Goal: Information Seeking & Learning: Learn about a topic

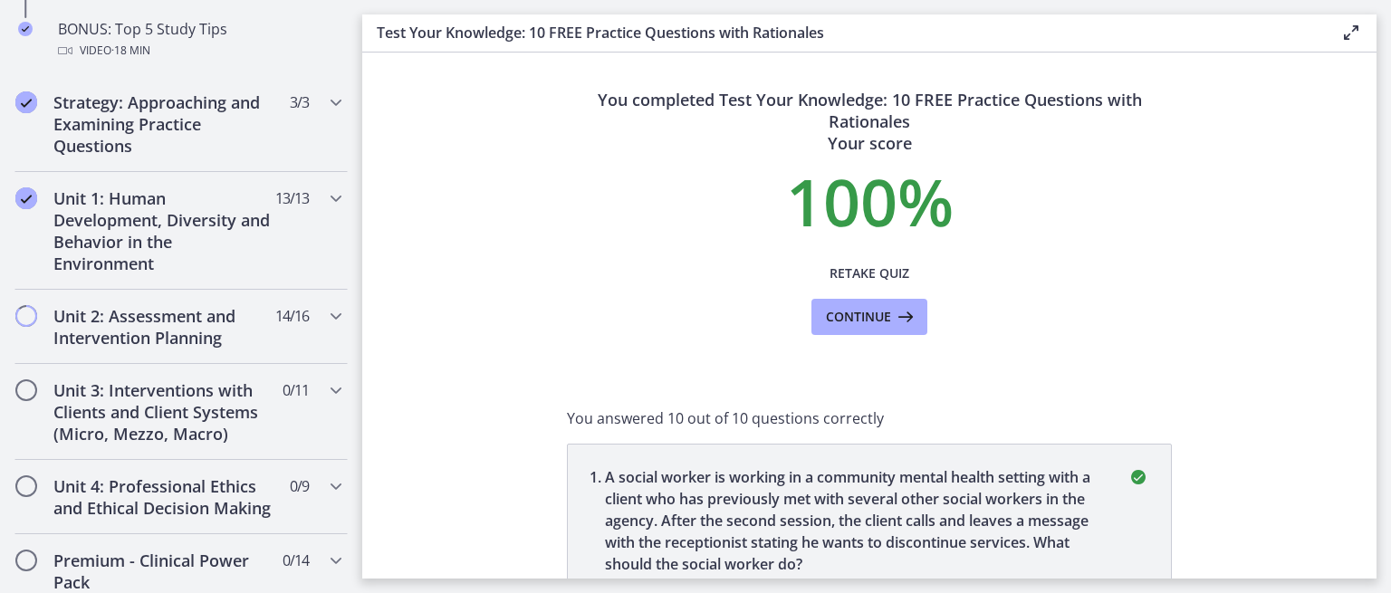
scroll to position [1075, 0]
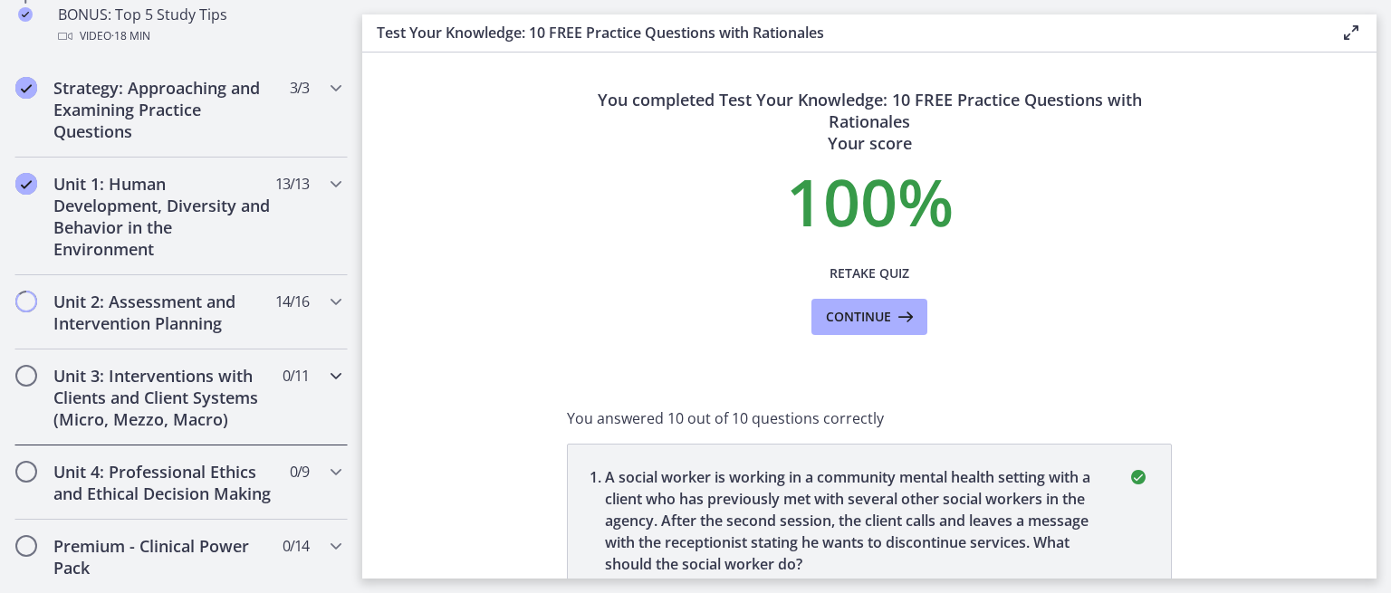
click at [311, 392] on div "Unit 3: Interventions with Clients and Client Systems (Micro, Mezzo, Macro) 0 /…" at bounding box center [180, 398] width 333 height 96
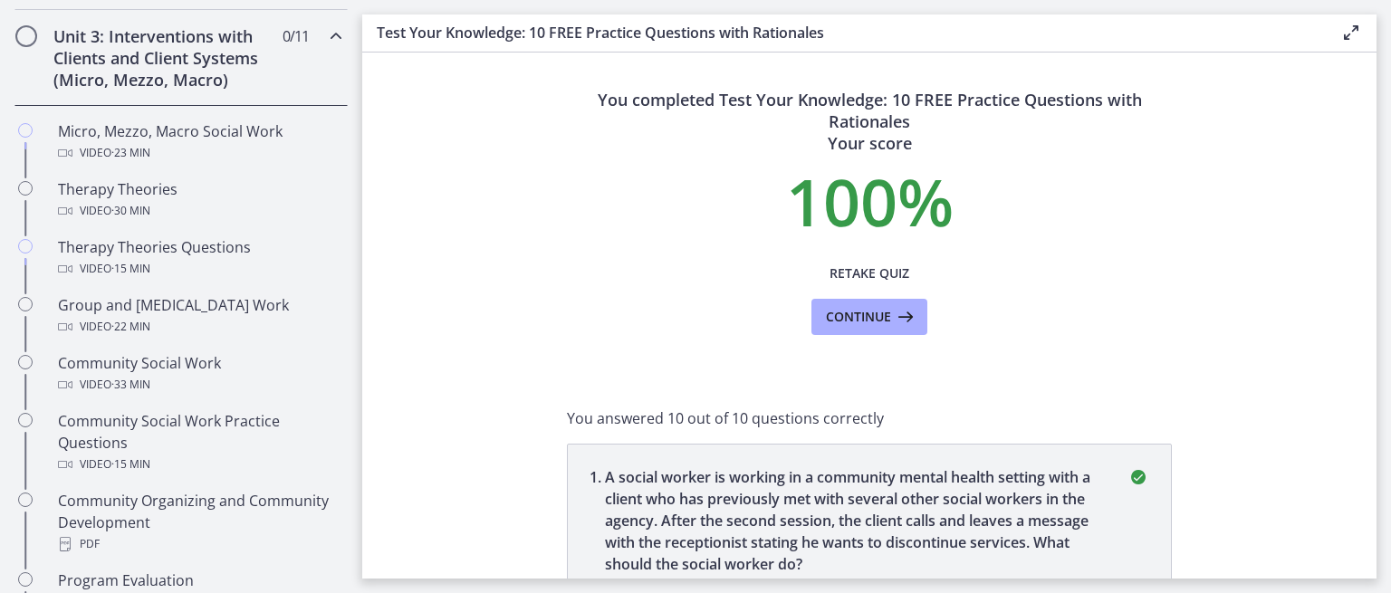
scroll to position [661, 0]
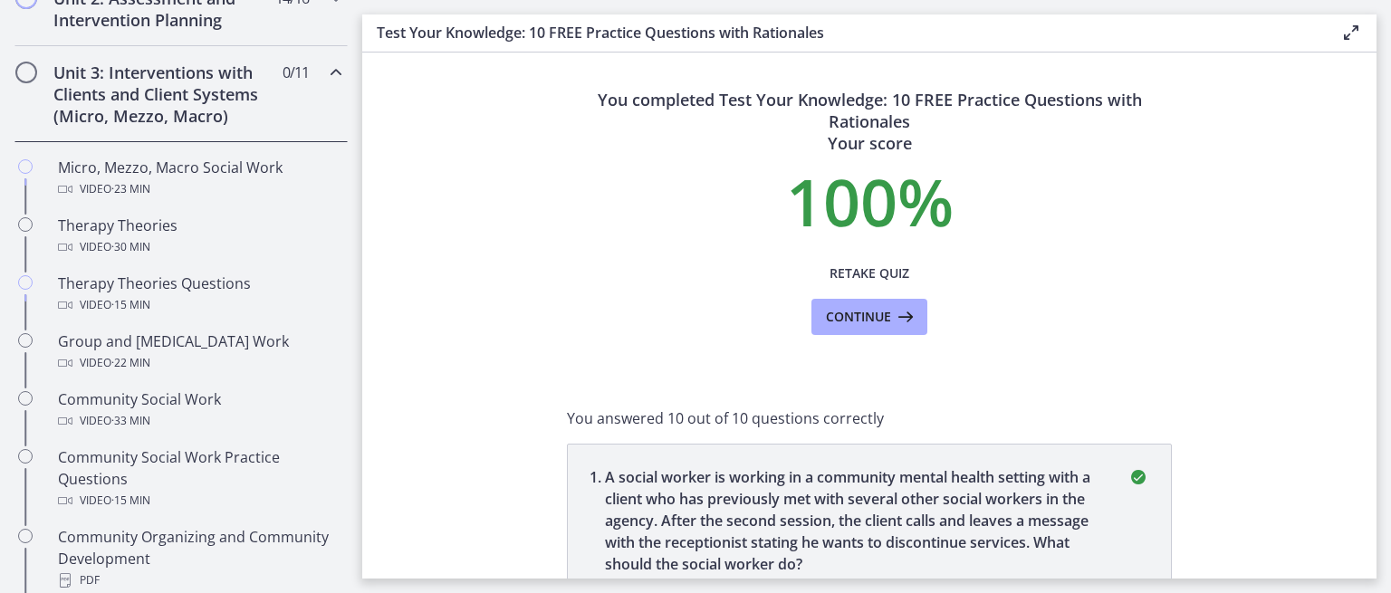
click at [284, 110] on div "Unit 3: Interventions with Clients and Client Systems (Micro, Mezzo, Macro) 0 /…" at bounding box center [180, 94] width 333 height 96
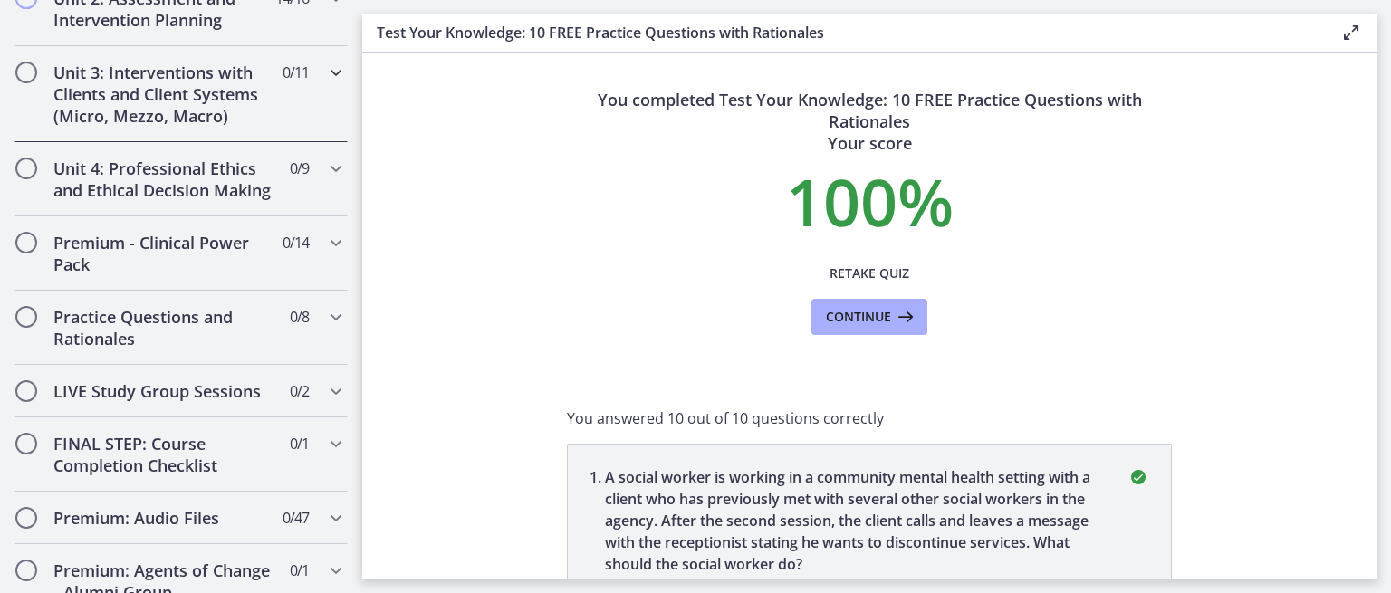
click at [325, 78] on icon "Chapters" at bounding box center [336, 73] width 22 height 22
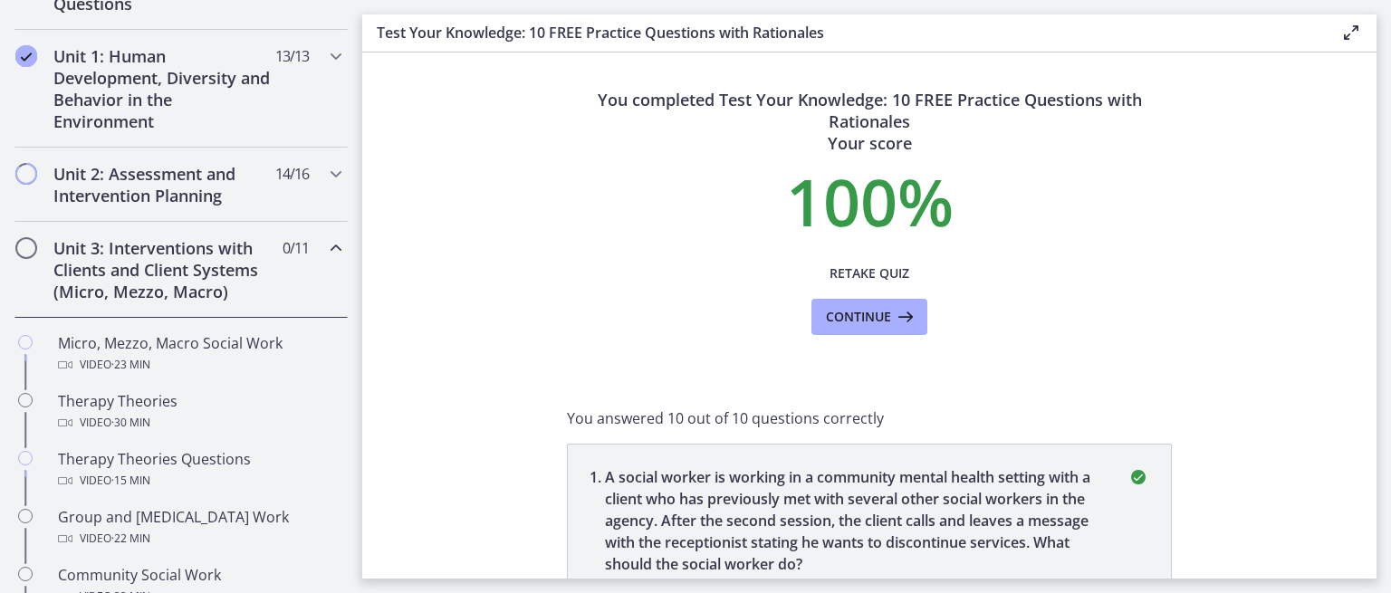
scroll to position [479, 0]
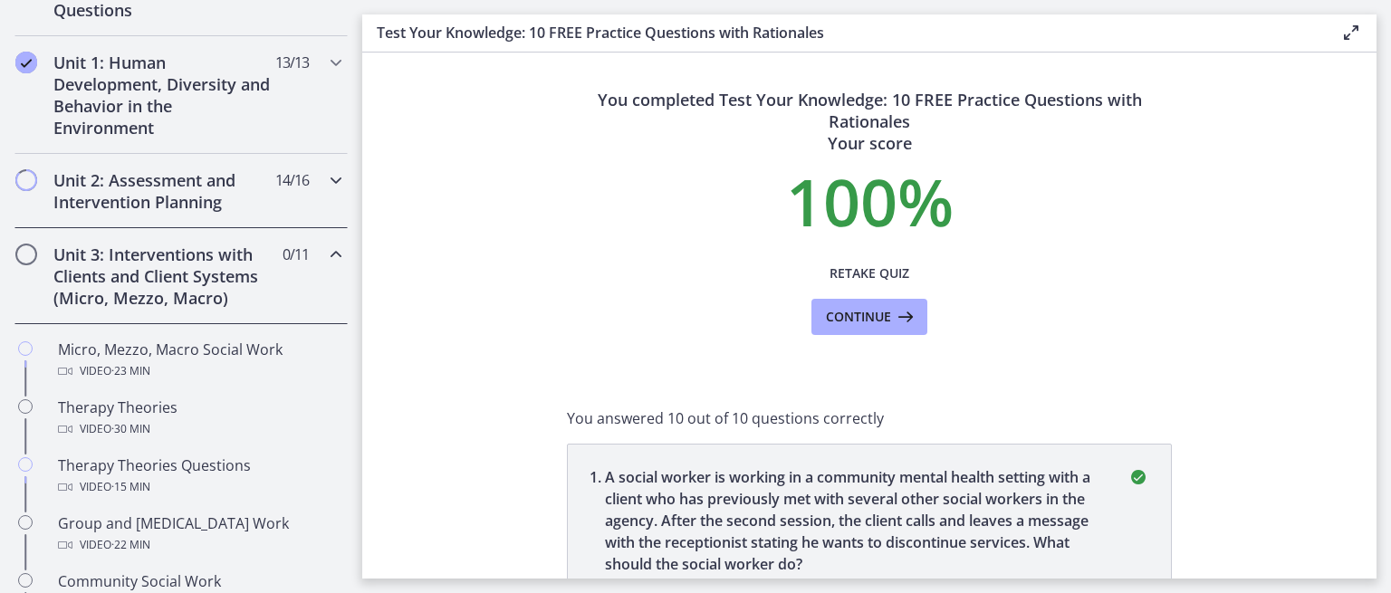
click at [290, 189] on span "14 / 16 Completed" at bounding box center [292, 180] width 34 height 22
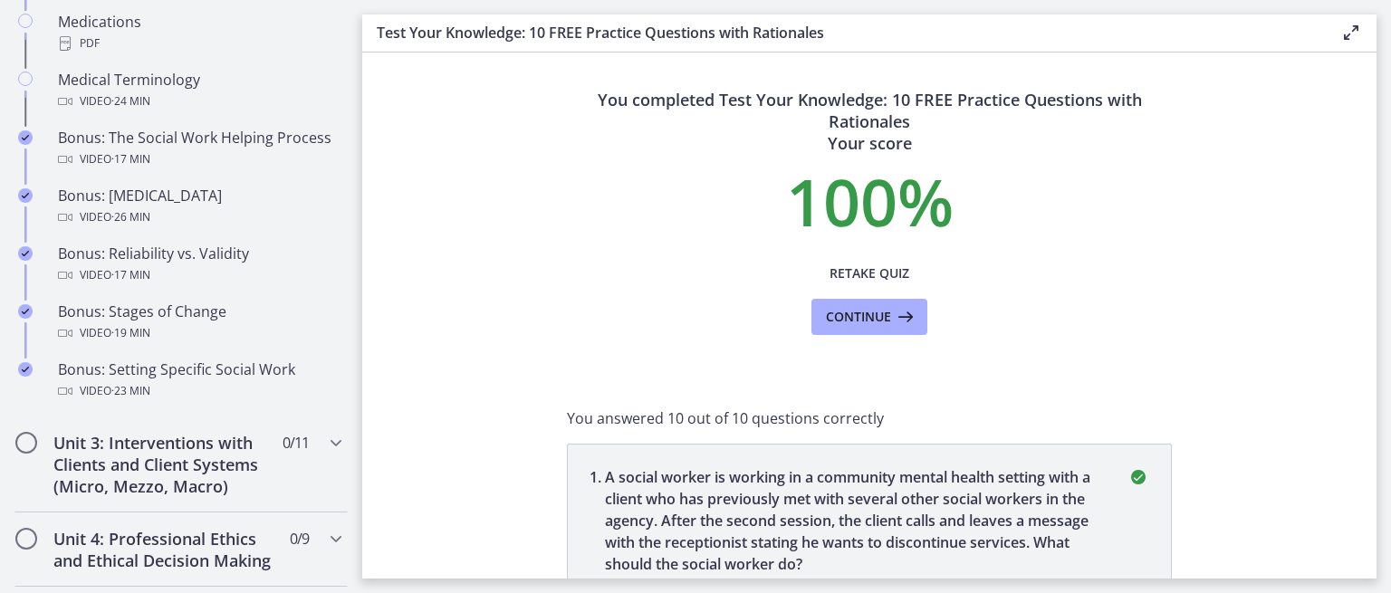
scroll to position [1476, 0]
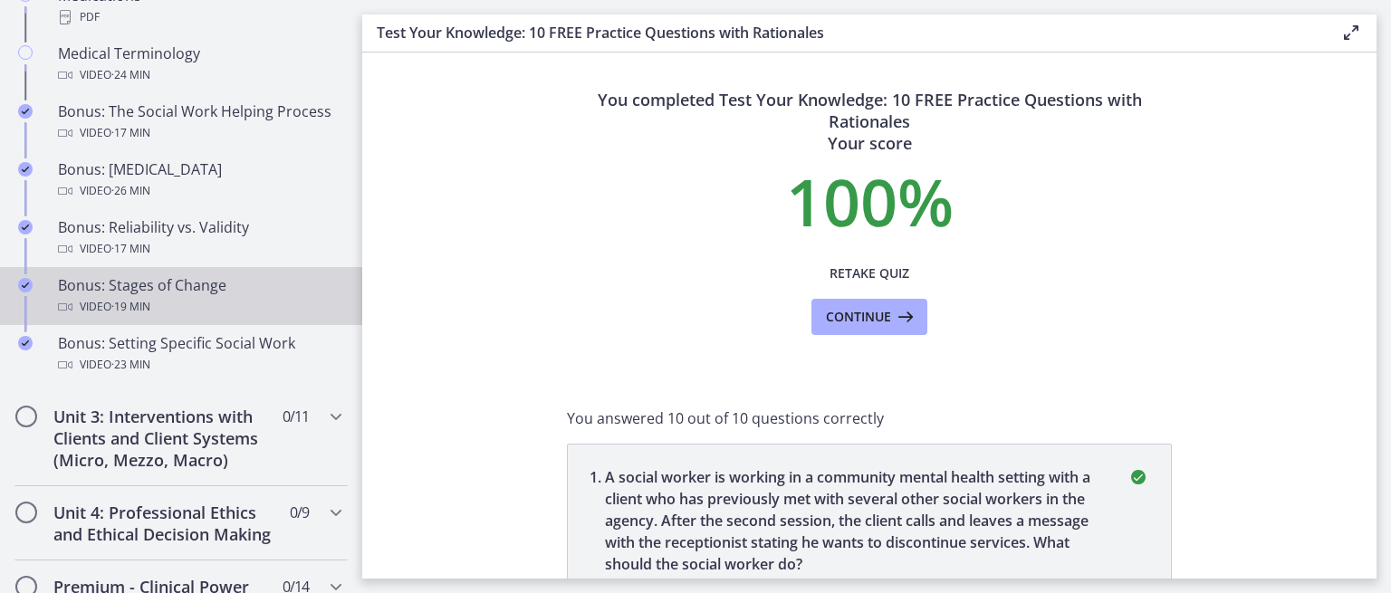
click at [189, 317] on div "Video · 19 min" at bounding box center [199, 307] width 283 height 22
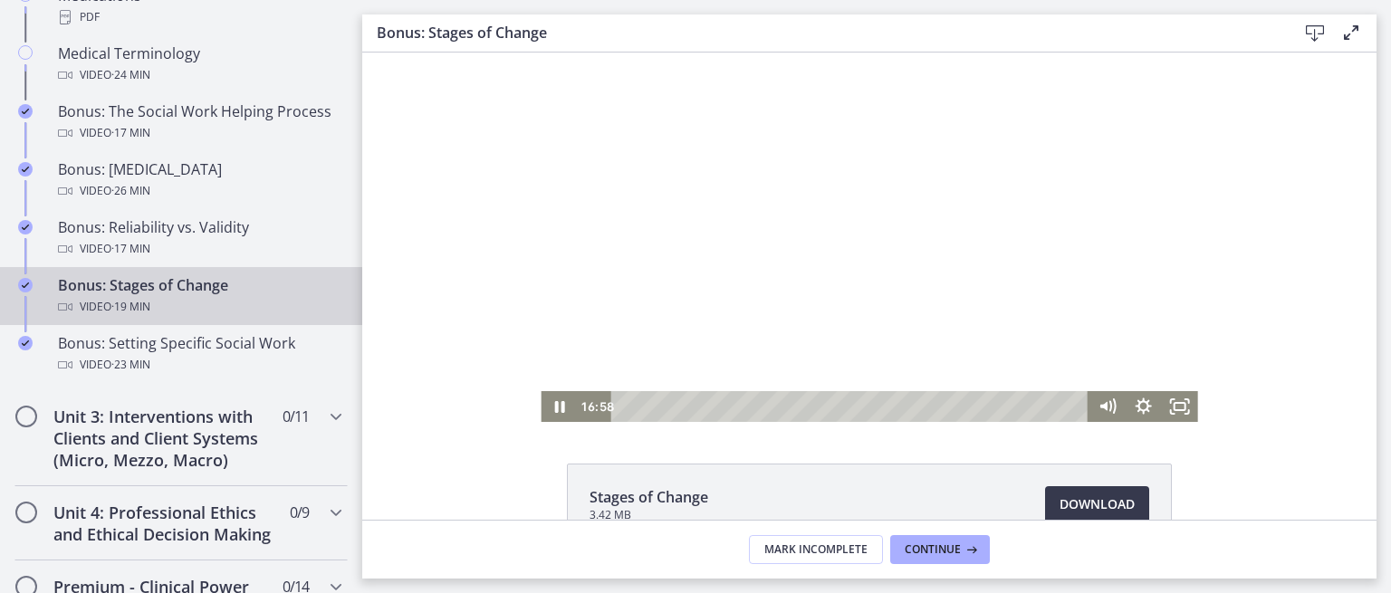
click at [1023, 402] on div "Playbar" at bounding box center [852, 406] width 455 height 31
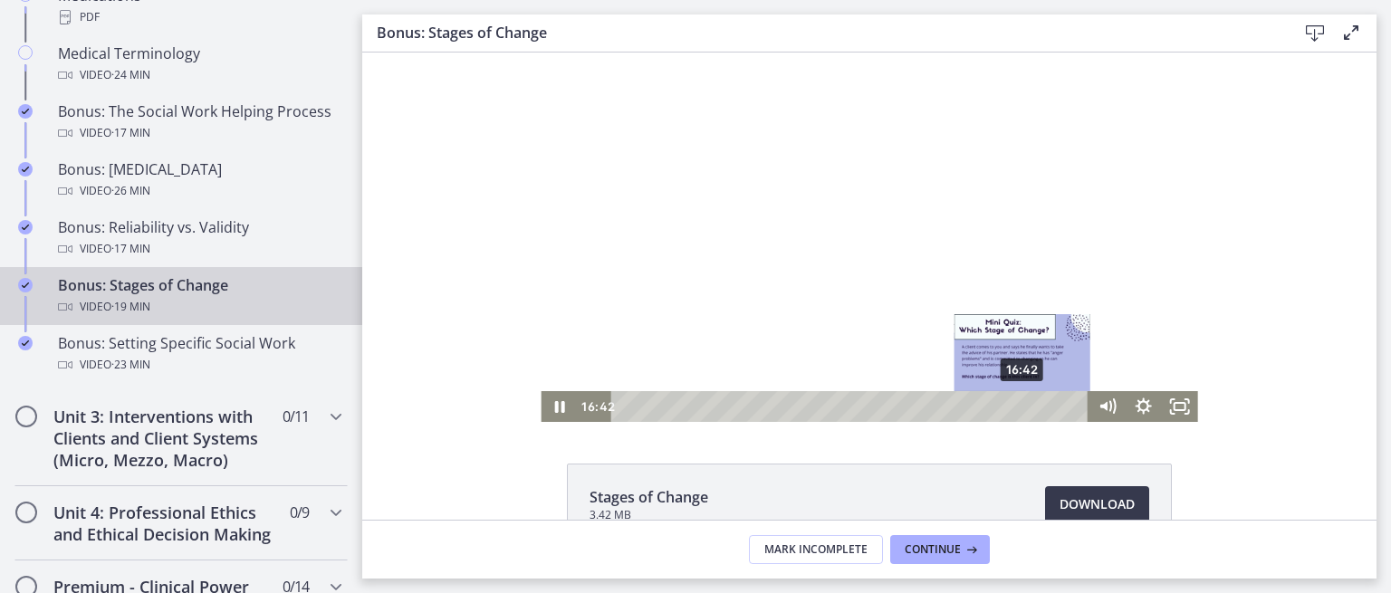
click at [1017, 404] on div "16:42" at bounding box center [852, 406] width 455 height 31
click at [1003, 404] on div "16:08" at bounding box center [852, 406] width 455 height 31
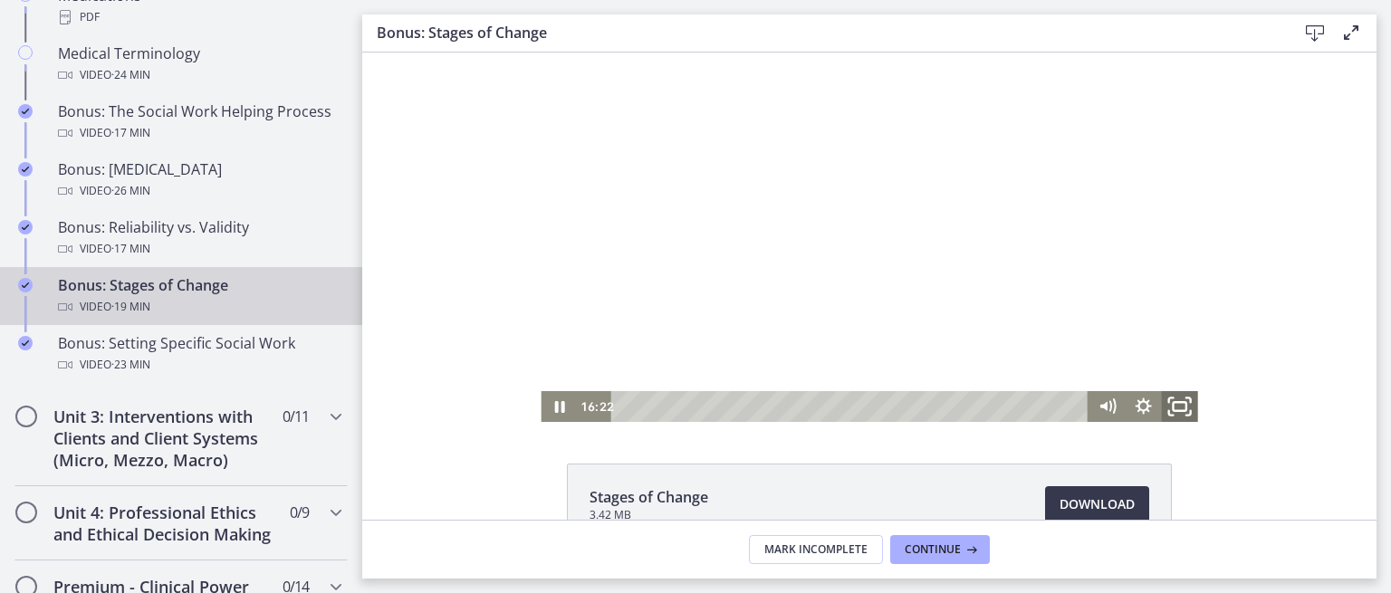
click at [1165, 402] on icon "Fullscreen" at bounding box center [1179, 406] width 43 height 37
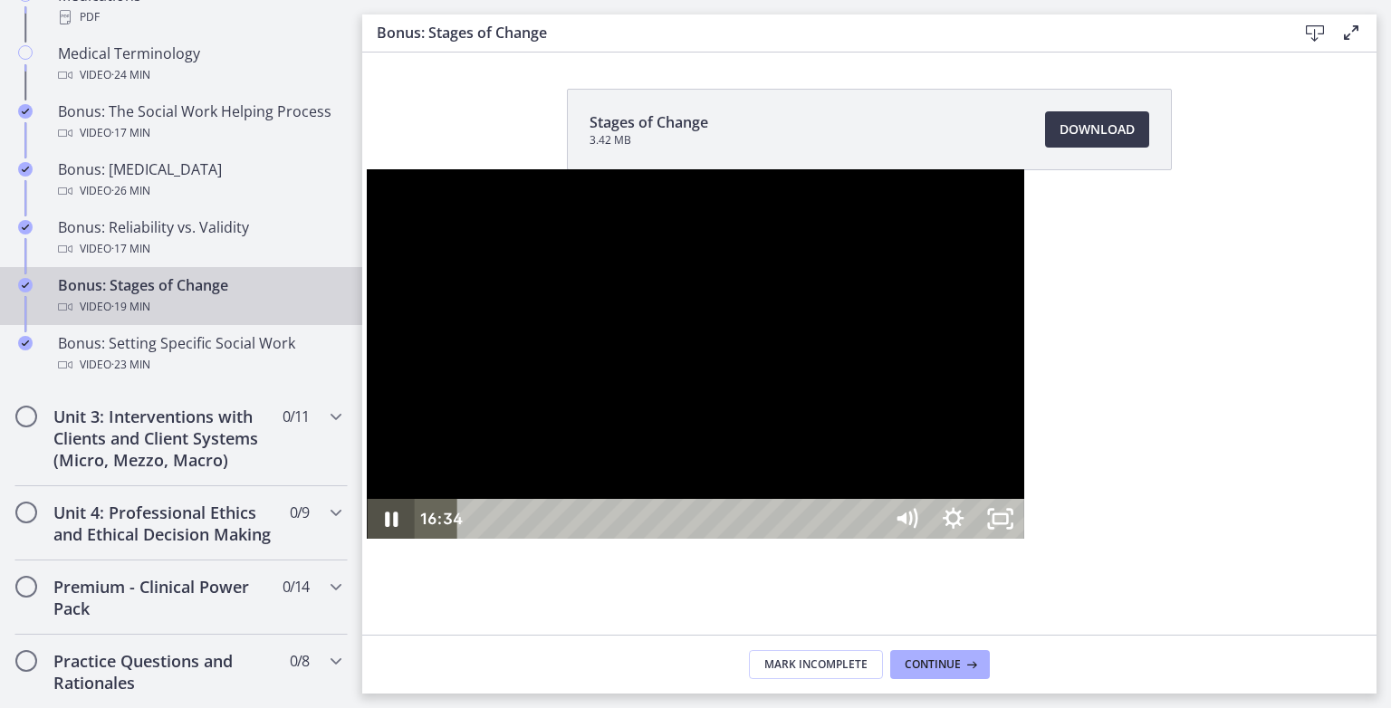
click at [385, 527] on icon "Pause" at bounding box center [391, 519] width 13 height 15
click at [364, 543] on icon "Play Video" at bounding box center [392, 519] width 56 height 48
click at [367, 539] on icon "Pause" at bounding box center [390, 519] width 47 height 40
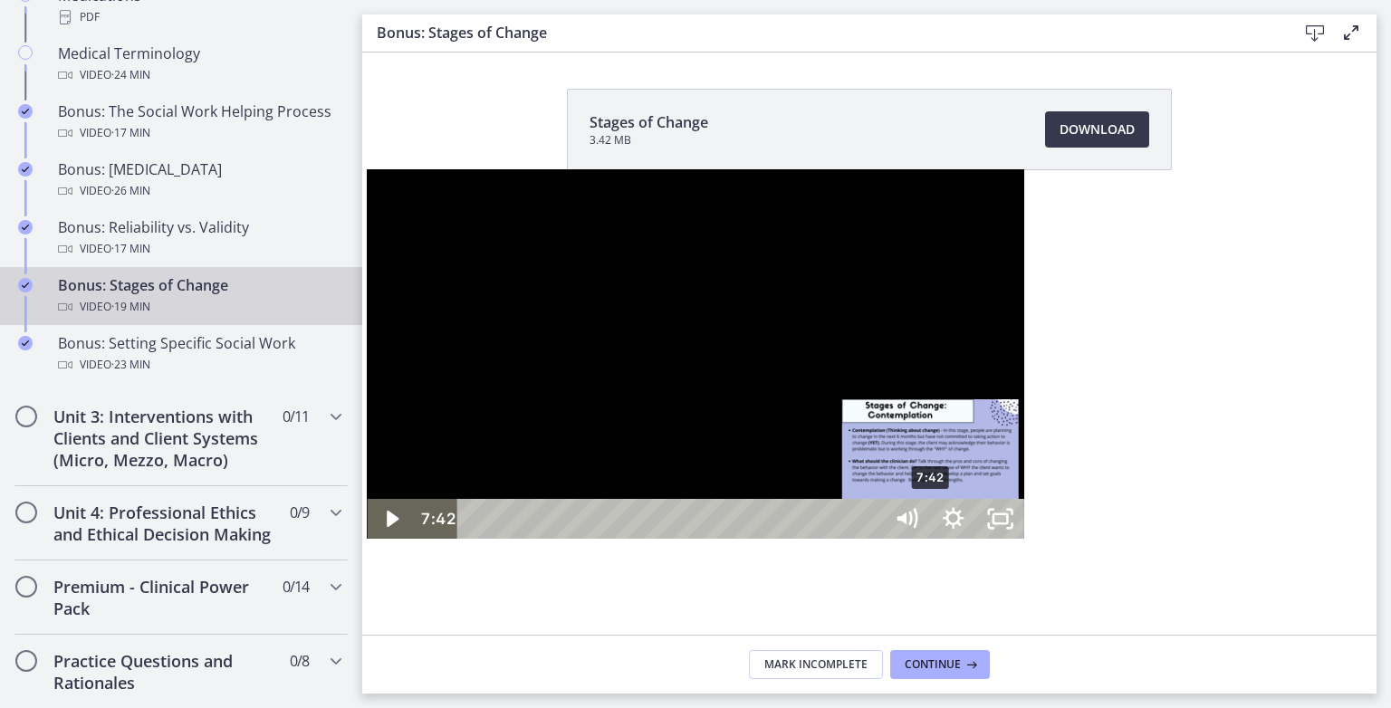
click at [566, 539] on div "7:42" at bounding box center [673, 519] width 396 height 40
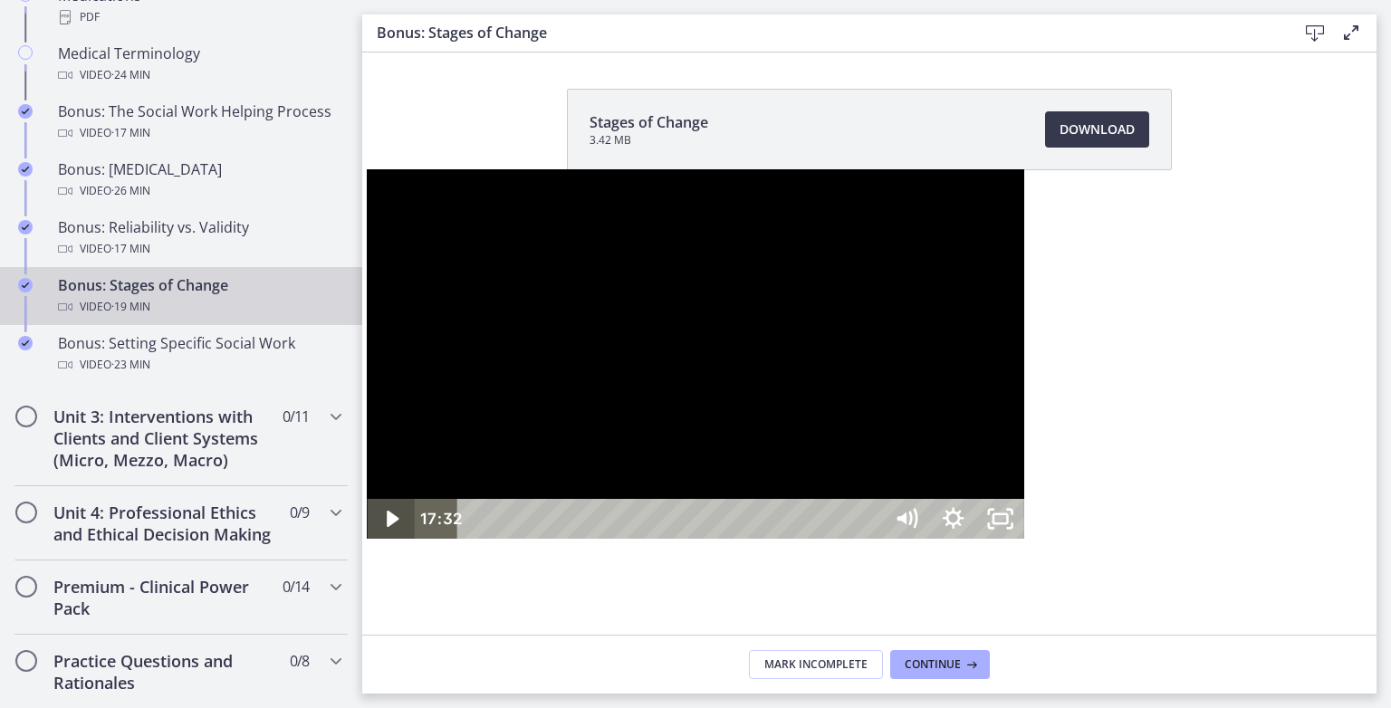
click at [369, 539] on icon "Play Video" at bounding box center [392, 519] width 47 height 40
click at [385, 527] on icon "Pause" at bounding box center [391, 519] width 13 height 15
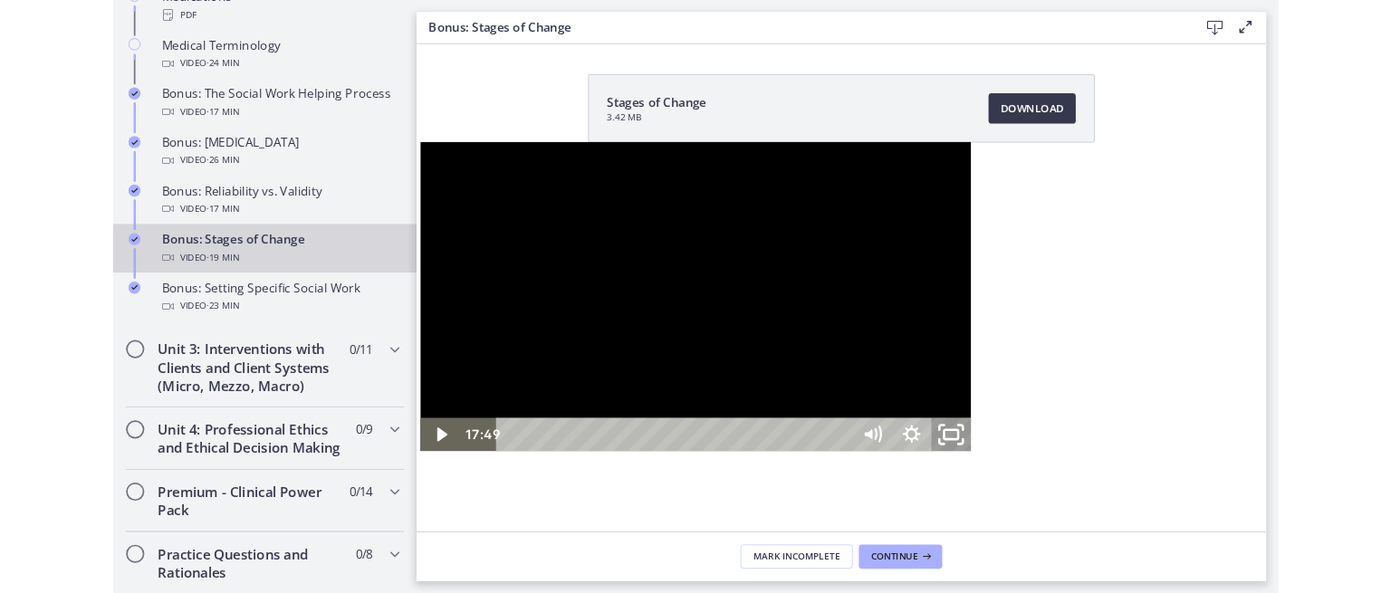
drag, startPoint x: 1480, startPoint y: 685, endPoint x: 772, endPoint y: 560, distance: 718.9
click at [1140, 543] on icon "Unfullscreen" at bounding box center [1112, 519] width 56 height 48
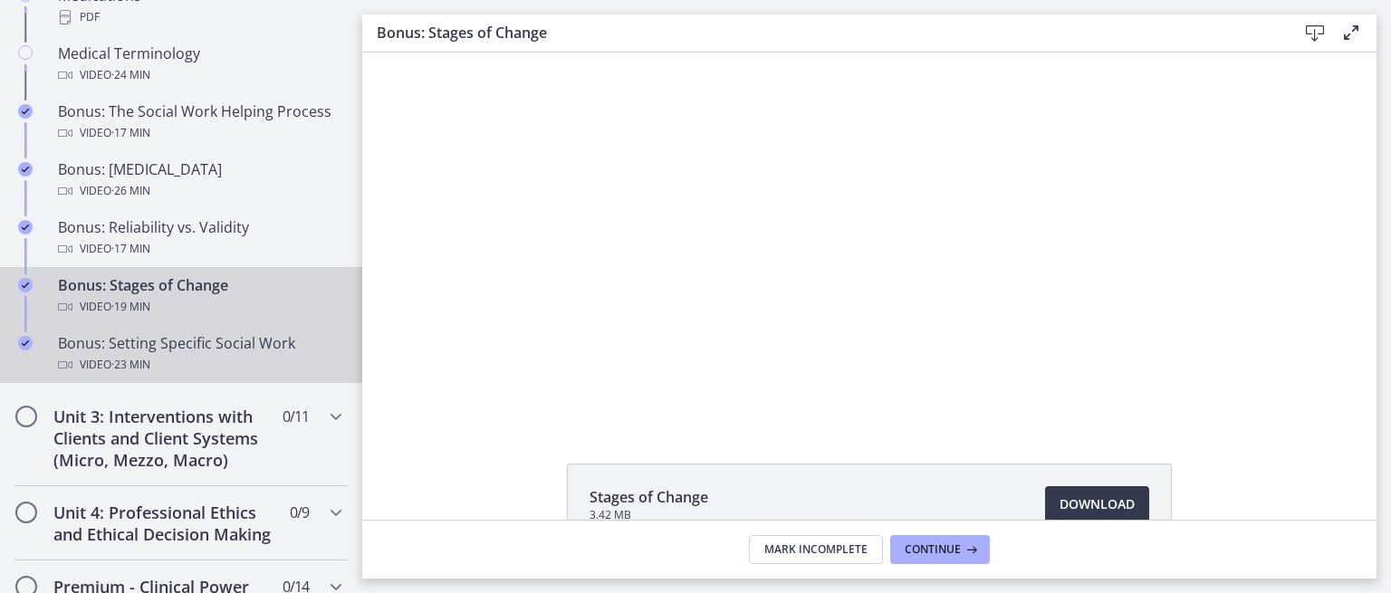
click at [170, 353] on div "Bonus: Setting Specific Social Work Video · 23 min" at bounding box center [199, 353] width 283 height 43
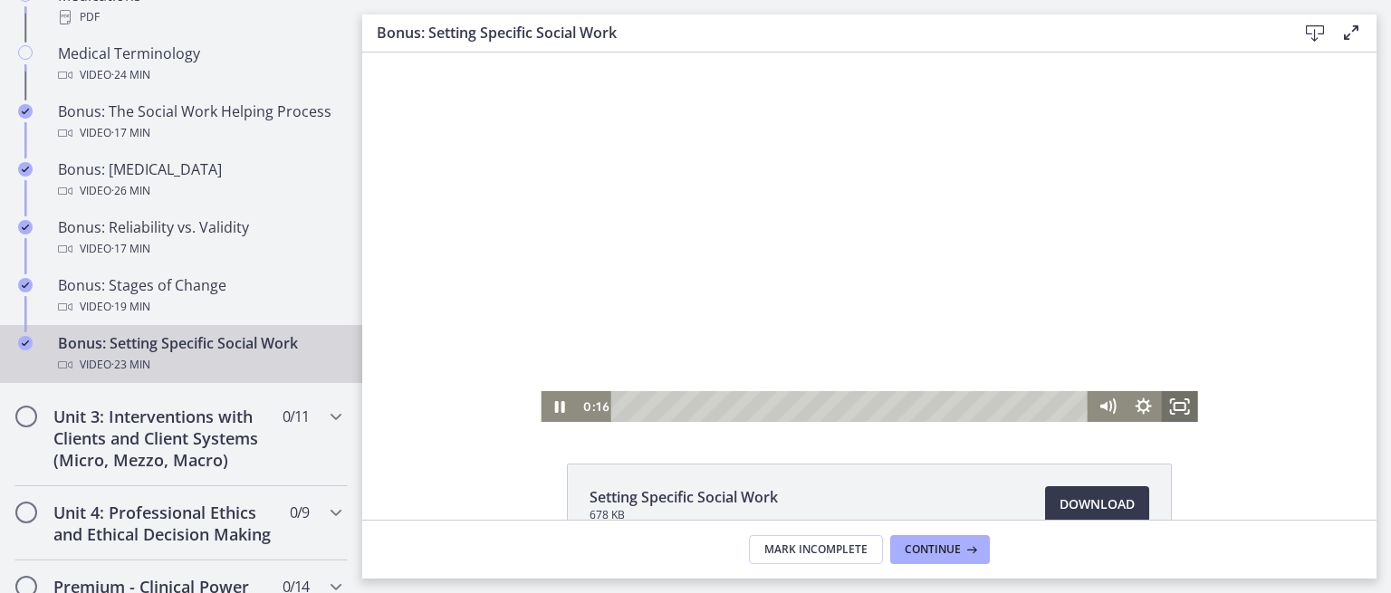
drag, startPoint x: 1172, startPoint y: 414, endPoint x: 1534, endPoint y: 545, distance: 385.3
click at [1172, 414] on icon "Fullscreen" at bounding box center [1180, 406] width 36 height 31
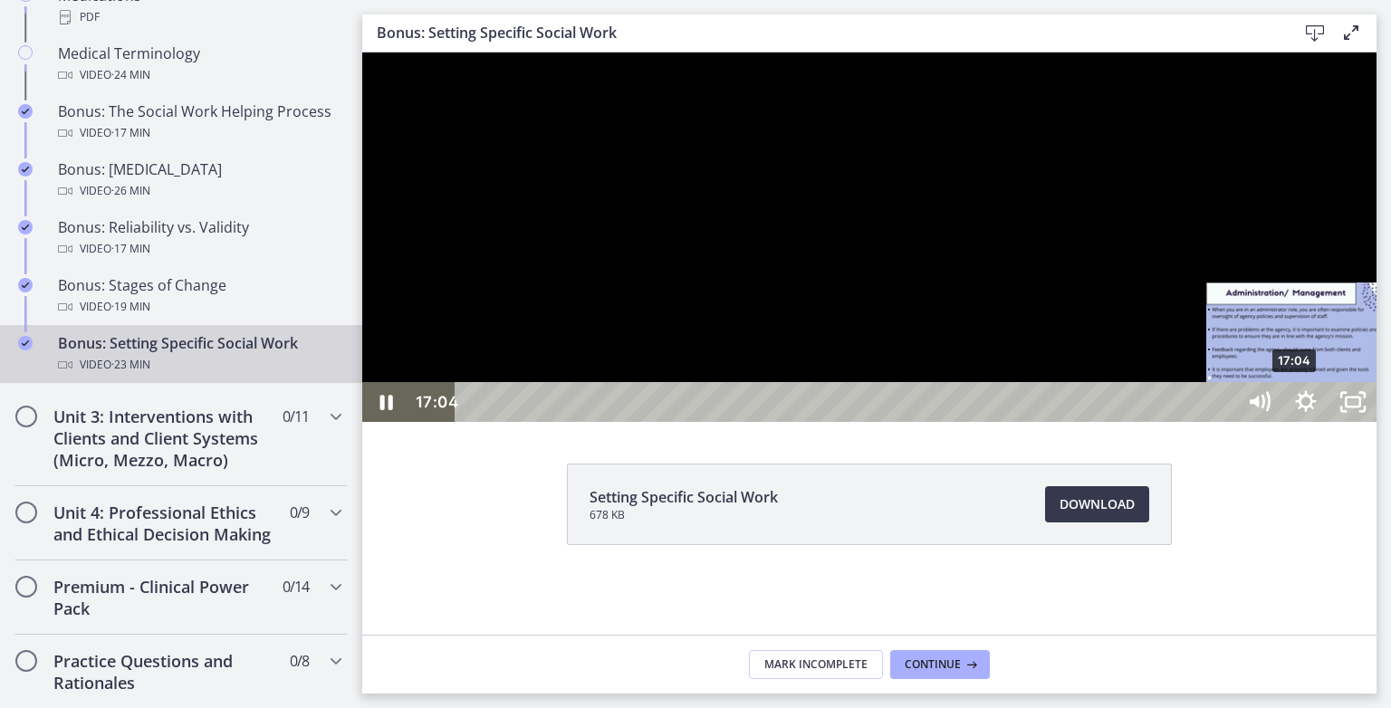
click at [1223, 422] on div "17:04" at bounding box center [848, 402] width 752 height 40
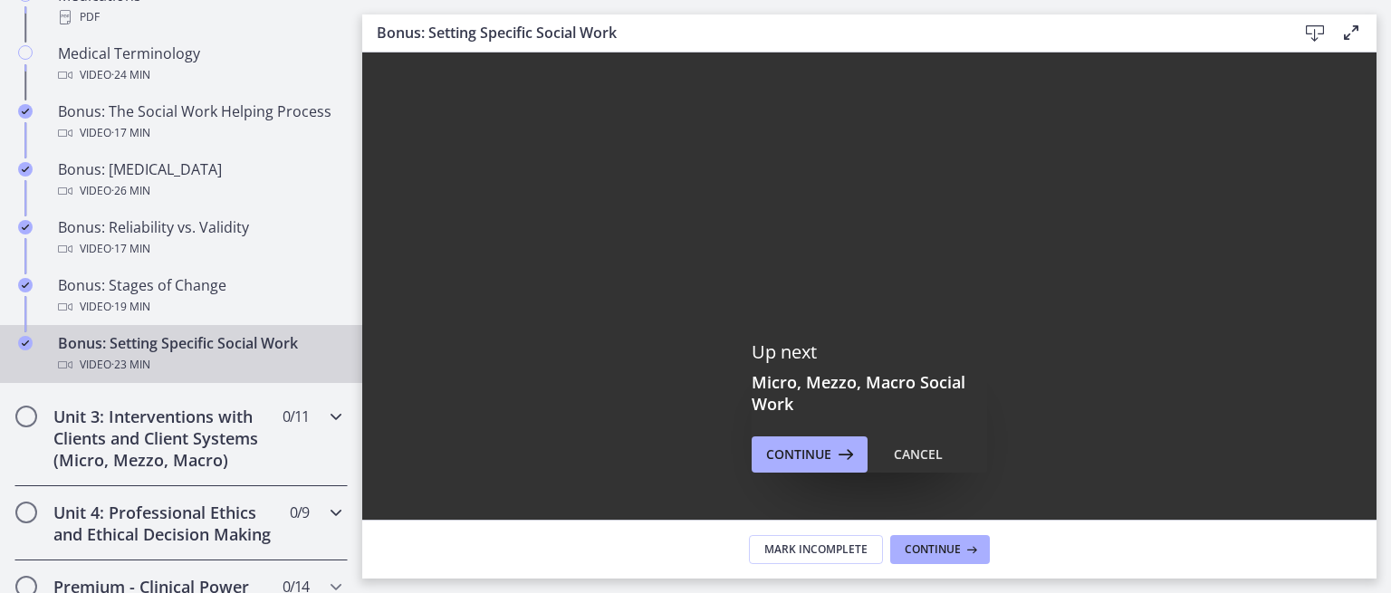
drag, startPoint x: 246, startPoint y: 433, endPoint x: 256, endPoint y: 446, distance: 16.1
click at [246, 435] on h2 "Unit 3: Interventions with Clients and Client Systems (Micro, Mezzo, Macro)" at bounding box center [163, 438] width 221 height 65
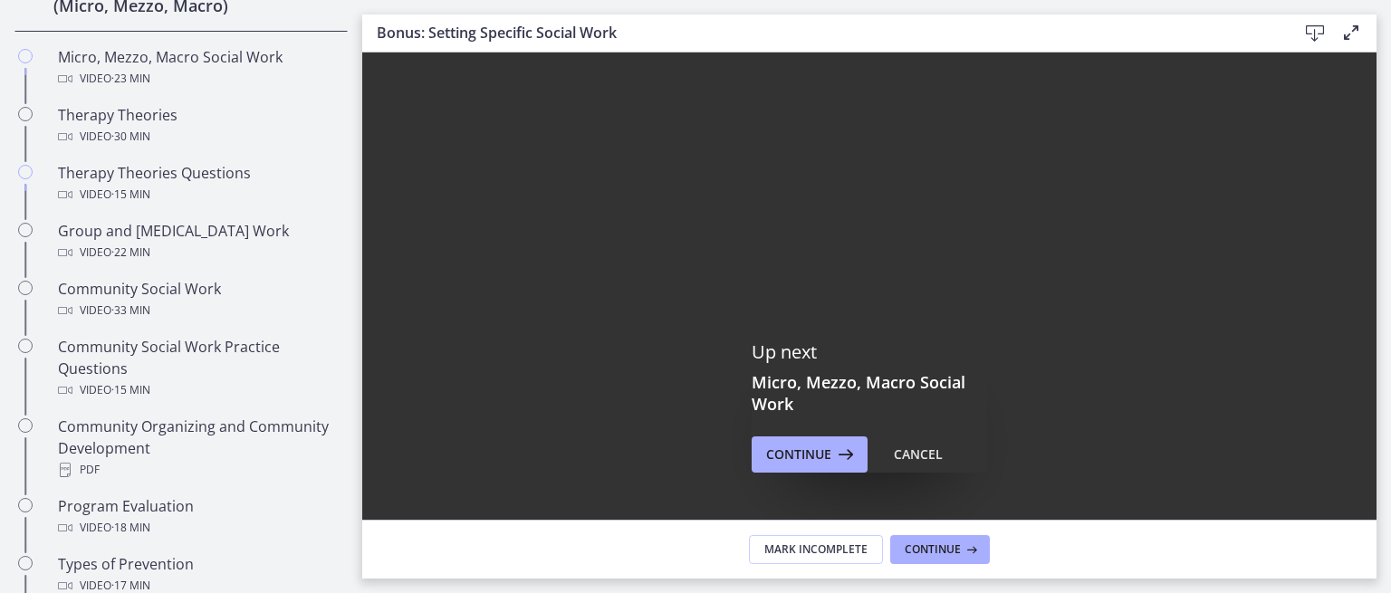
scroll to position [709, 0]
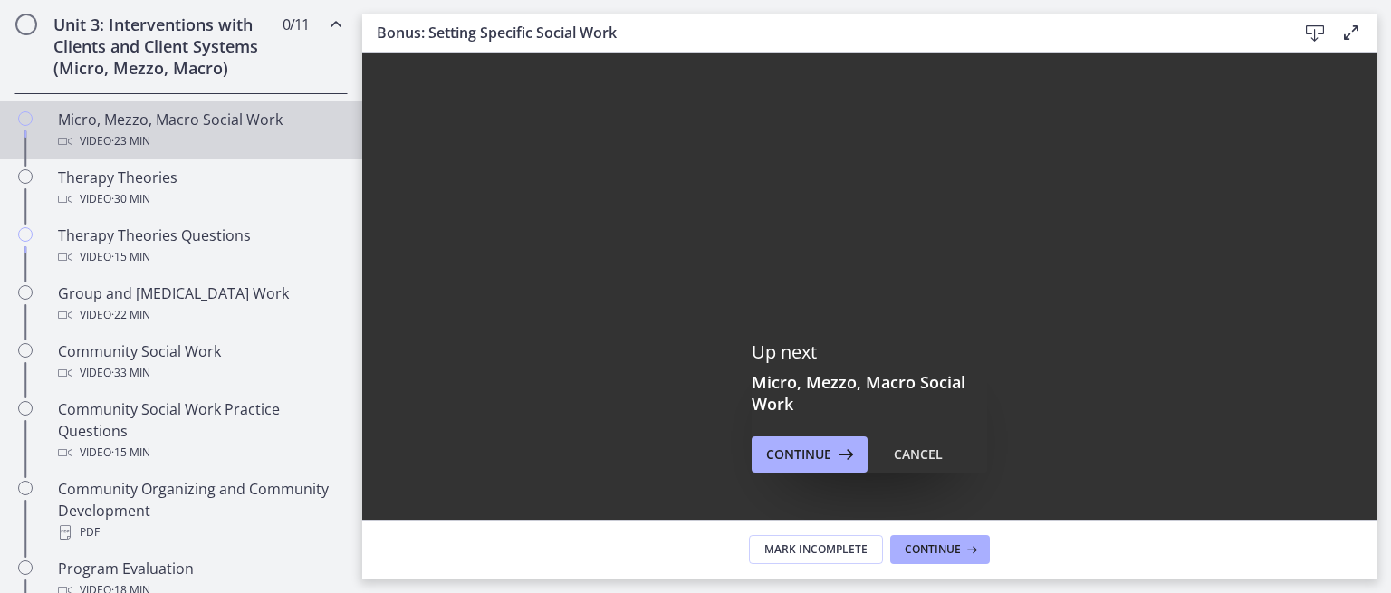
click at [154, 129] on div "Micro, Mezzo, Macro Social Work Video · 23 min" at bounding box center [199, 130] width 283 height 43
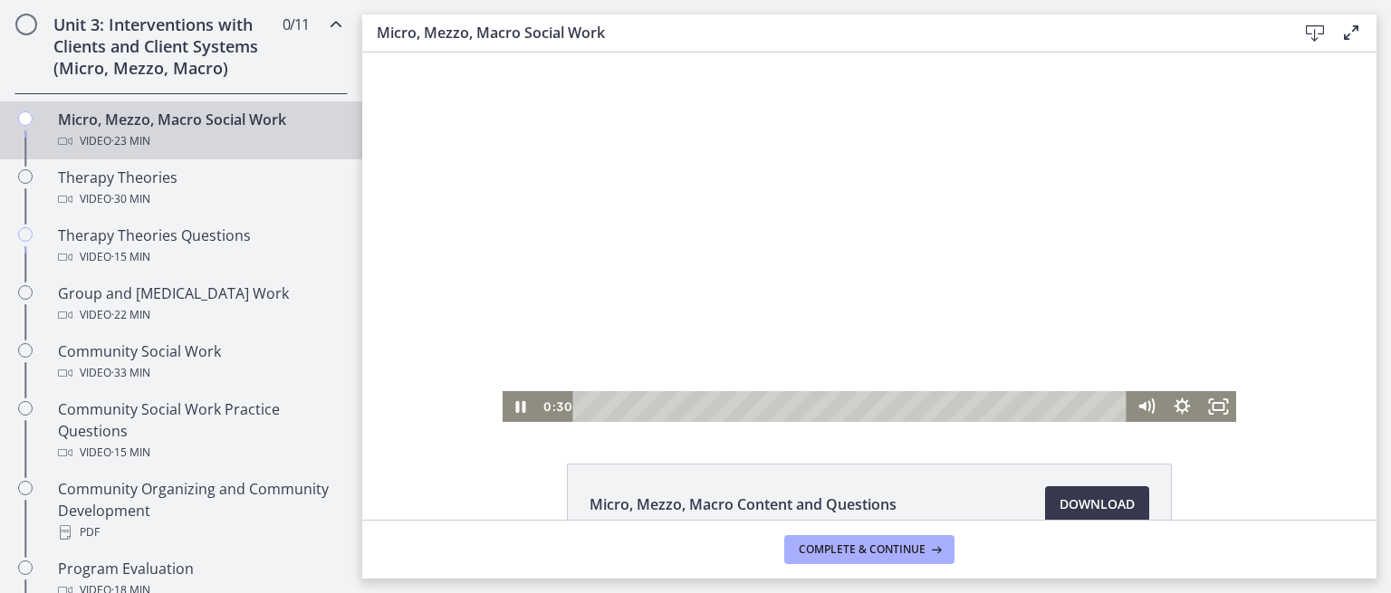
click at [520, 386] on div "Click for sound @keyframes VOLUME_SMALL_WAVE_FLASH { 0% { opacity: 0; } 33% { o…" at bounding box center [870, 237] width 734 height 369
drag, startPoint x: 588, startPoint y: 407, endPoint x: 580, endPoint y: 402, distance: 9.3
click at [581, 402] on div "Playbar" at bounding box center [586, 406] width 10 height 10
drag, startPoint x: 1211, startPoint y: 408, endPoint x: 1573, endPoint y: 545, distance: 387.1
click at [1211, 410] on icon "Fullscreen" at bounding box center [1217, 406] width 43 height 37
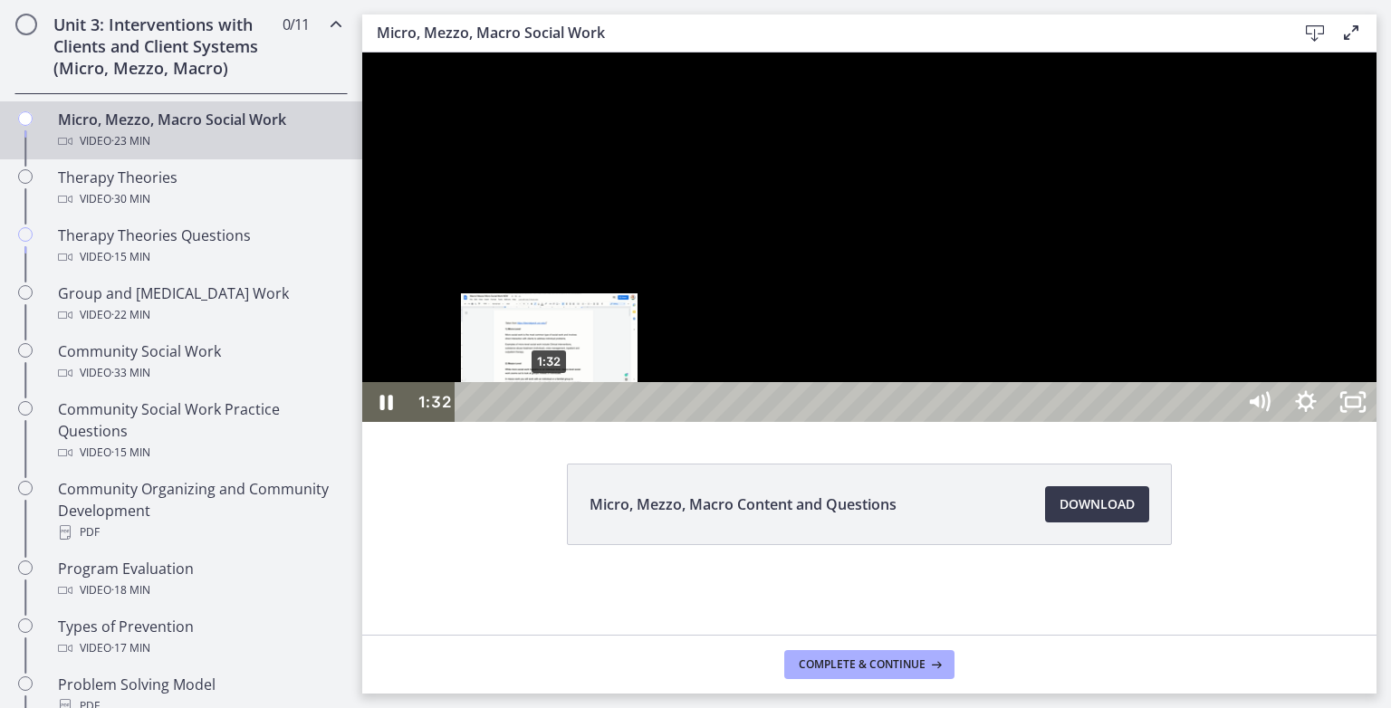
click at [550, 422] on div "1:32" at bounding box center [848, 402] width 752 height 40
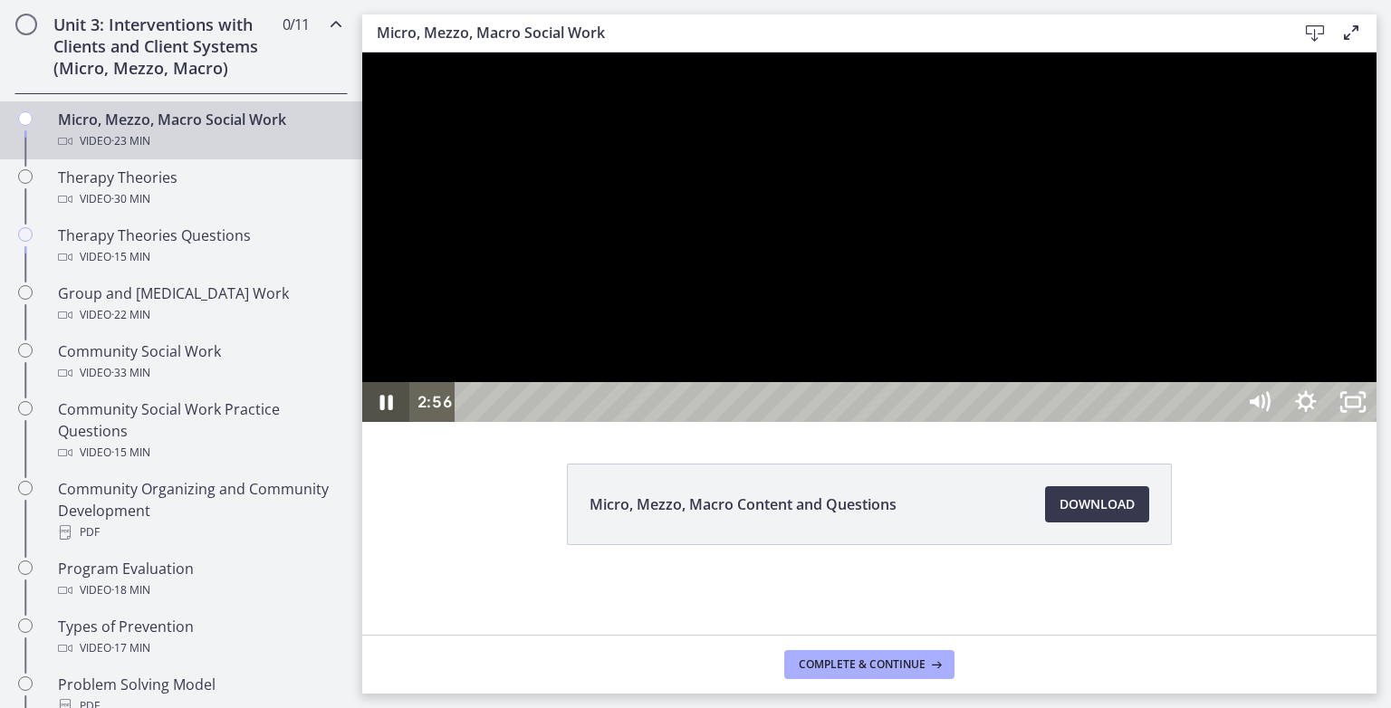
click at [391, 410] on icon "Pause" at bounding box center [386, 402] width 13 height 15
drag, startPoint x: 385, startPoint y: 733, endPoint x: 390, endPoint y: 717, distance: 16.3
click at [387, 426] on icon "Play Video" at bounding box center [387, 402] width 56 height 48
click at [385, 426] on icon "Pause" at bounding box center [386, 402] width 56 height 48
click at [391, 426] on icon "Play Video" at bounding box center [387, 402] width 56 height 48
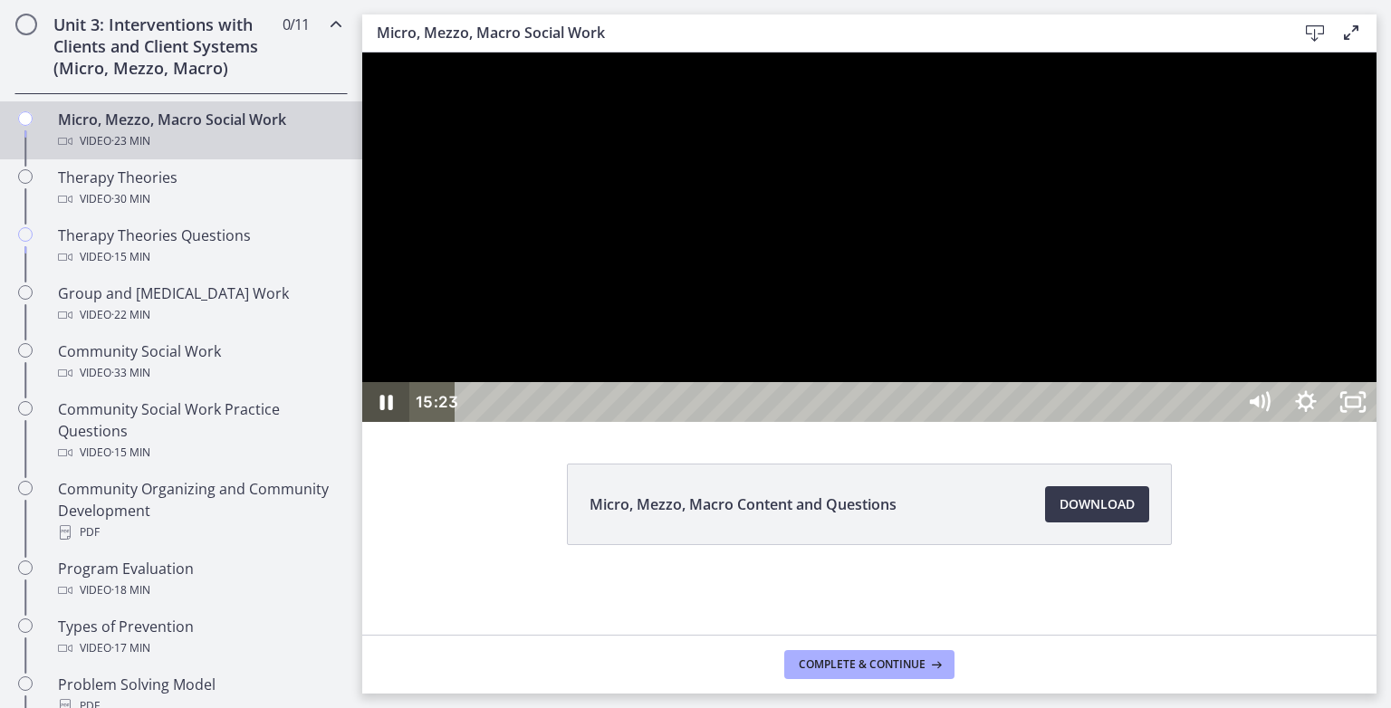
click at [389, 410] on icon "Pause" at bounding box center [386, 402] width 13 height 15
